Goal: Information Seeking & Learning: Learn about a topic

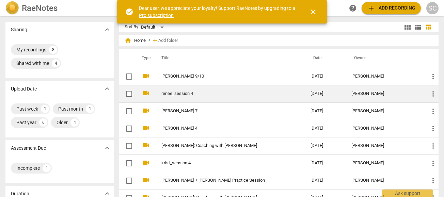
click at [171, 92] on link "renee_session 4" at bounding box center [223, 93] width 125 height 5
click at [177, 97] on td "renee_session 4" at bounding box center [229, 93] width 152 height 17
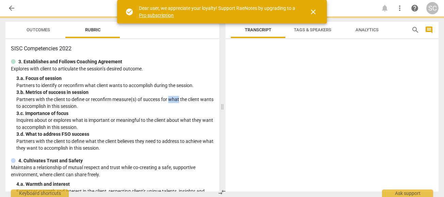
click at [177, 97] on p "Partners with the client to define or reconfirm measure(s) of success for what …" at bounding box center [115, 103] width 198 height 14
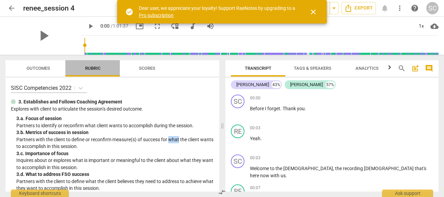
click at [101, 69] on span "Rubric" at bounding box center [93, 68] width 32 height 9
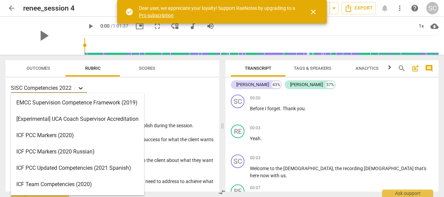
click at [83, 87] on icon at bounding box center [80, 88] width 7 height 7
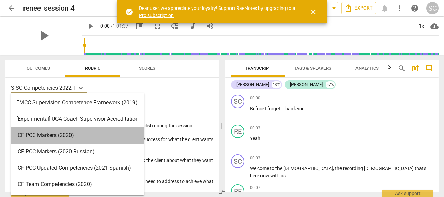
click at [68, 133] on div "ICF PCC Markers (2020)" at bounding box center [77, 135] width 133 height 16
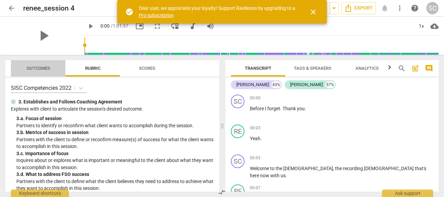
click at [42, 67] on span "Outcomes" at bounding box center [39, 68] width 24 height 5
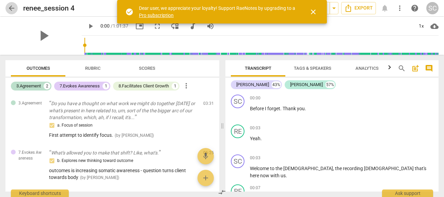
click at [14, 7] on span "arrow_back" at bounding box center [11, 8] width 8 height 8
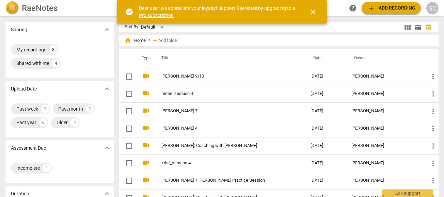
click at [314, 9] on span "close" at bounding box center [313, 12] width 8 height 8
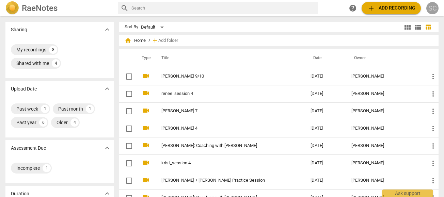
click at [434, 9] on div "SC" at bounding box center [432, 8] width 12 height 12
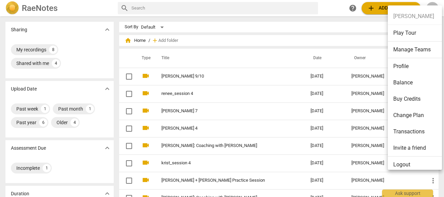
click at [89, 10] on div at bounding box center [222, 98] width 444 height 197
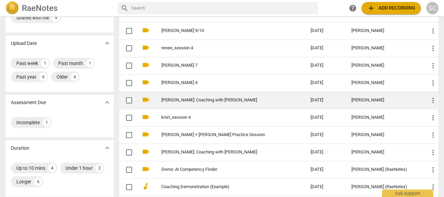
scroll to position [45, 0]
click at [170, 98] on link "[PERSON_NAME]: Coaching with [PERSON_NAME]" at bounding box center [223, 100] width 125 height 5
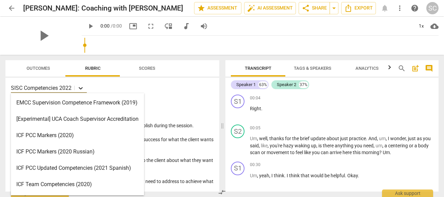
click at [81, 88] on icon at bounding box center [80, 88] width 7 height 7
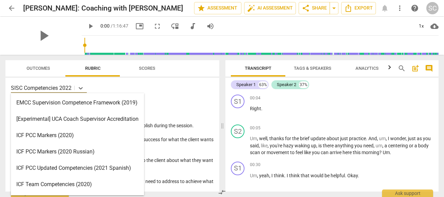
click at [43, 136] on div "ICF PCC Markers (2020)" at bounding box center [77, 135] width 133 height 16
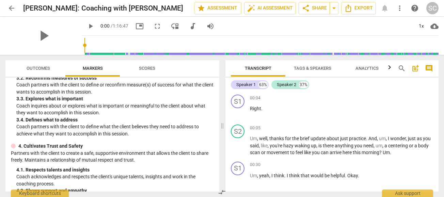
scroll to position [152, 0]
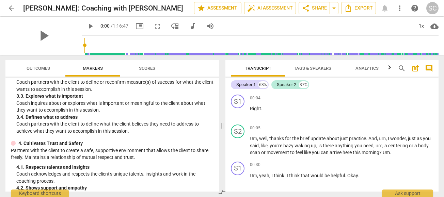
click at [40, 68] on span "Outcomes" at bounding box center [39, 68] width 24 height 5
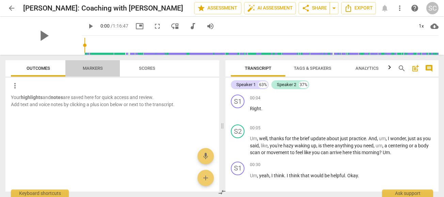
click at [93, 70] on span "Markers" at bounding box center [93, 68] width 20 height 5
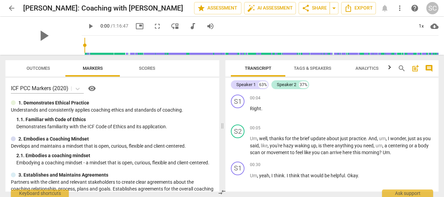
click at [156, 68] on span "Scores" at bounding box center [147, 68] width 33 height 9
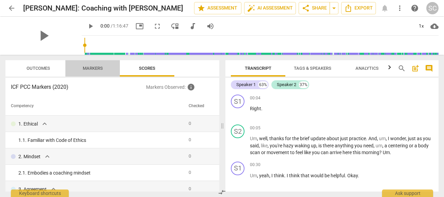
click at [93, 66] on span "Markers" at bounding box center [93, 68] width 20 height 5
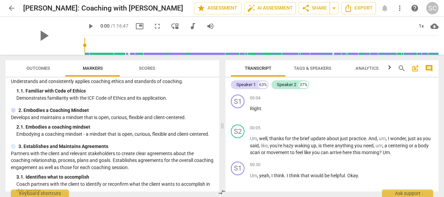
scroll to position [0, 0]
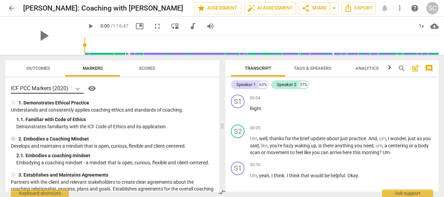
click at [78, 0] on body "arrow_back [PERSON_NAME]: Coaching with [PERSON_NAME] edit star Assessment auto…" at bounding box center [222, 0] width 444 height 0
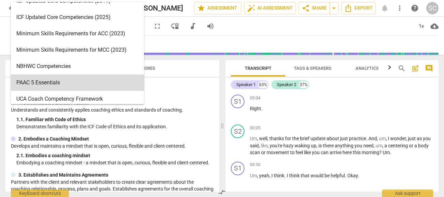
scroll to position [178, 0]
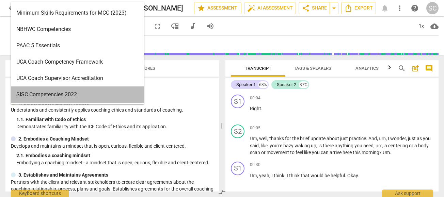
click at [58, 95] on div "SISC Competencies 2022" at bounding box center [77, 95] width 133 height 16
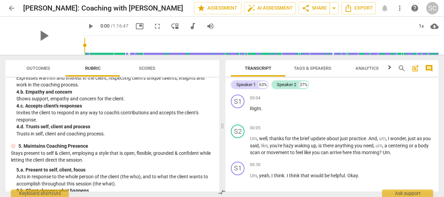
scroll to position [0, 0]
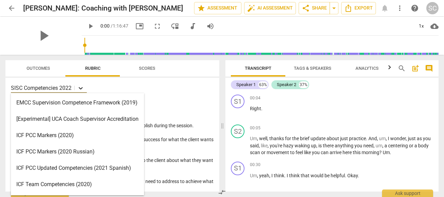
click at [83, 90] on icon at bounding box center [80, 88] width 7 height 7
click at [58, 135] on div "ICF PCC Markers (2020)" at bounding box center [77, 135] width 133 height 16
